Goal: Task Accomplishment & Management: Manage account settings

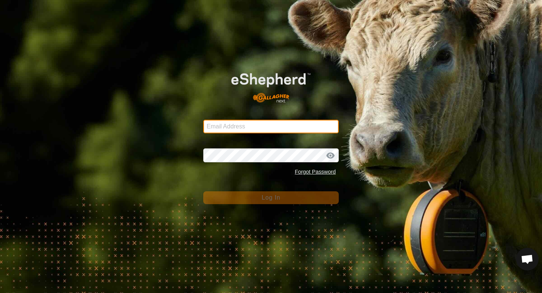
click at [259, 121] on input "Email Address" at bounding box center [271, 127] width 136 height 14
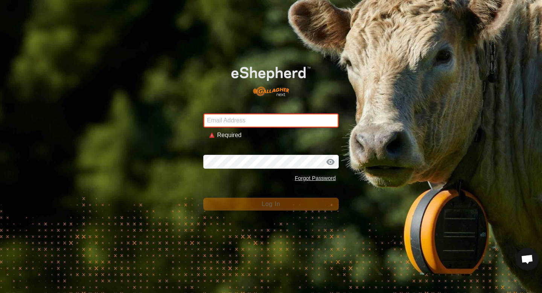
type input "[EMAIL_ADDRESS][DOMAIN_NAME]"
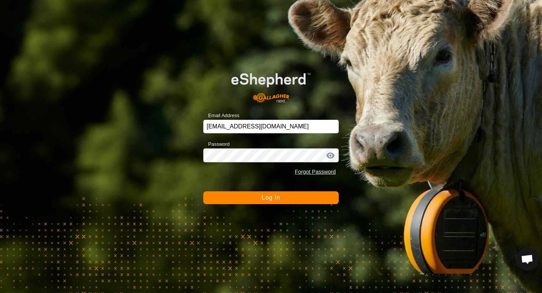
click at [277, 194] on span "Log In" at bounding box center [271, 197] width 18 height 6
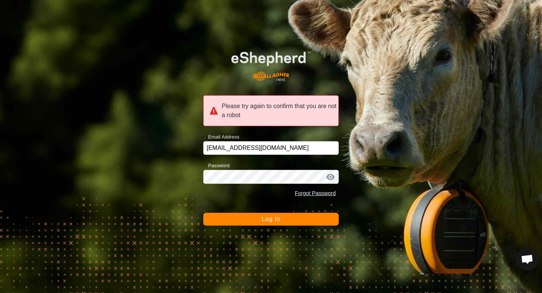
click at [287, 221] on button "Log In" at bounding box center [271, 219] width 136 height 13
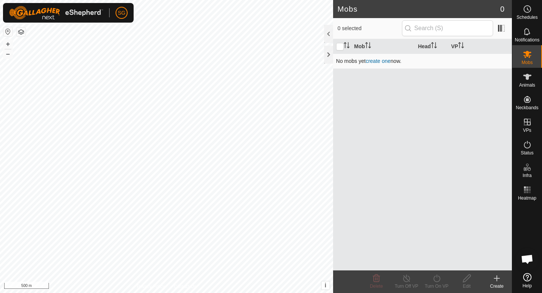
click at [385, 61] on link "create one" at bounding box center [378, 61] width 25 height 6
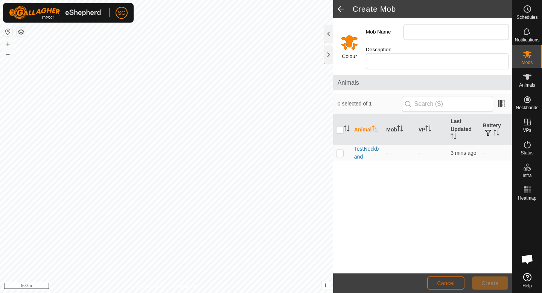
click at [441, 282] on span "Cancel" at bounding box center [446, 283] width 18 height 6
